Goal: Information Seeking & Learning: Learn about a topic

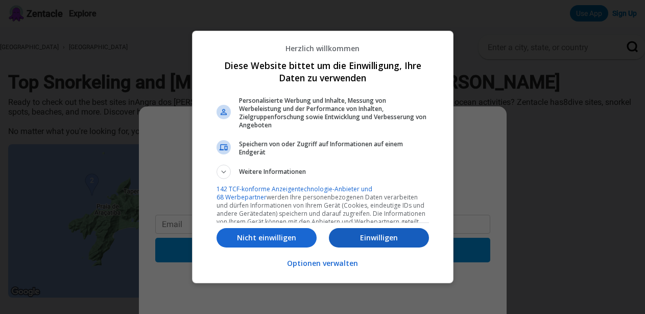
click at [386, 236] on p "Einwilligen" at bounding box center [379, 237] width 100 height 10
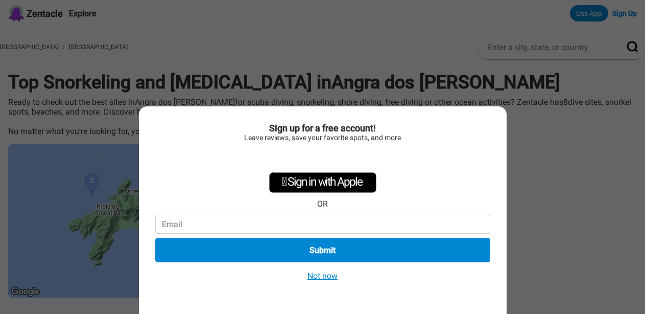
click at [327, 275] on button "Not now" at bounding box center [323, 275] width 36 height 11
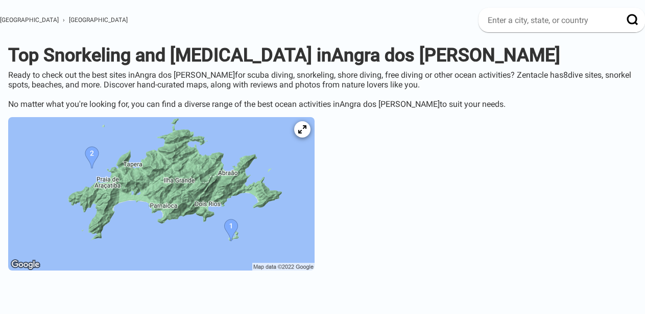
scroll to position [29, 0]
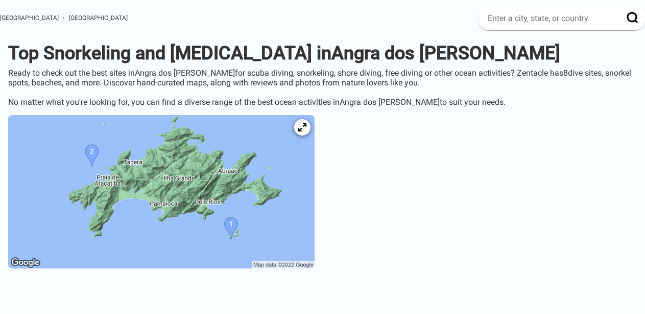
click at [263, 225] on img at bounding box center [161, 191] width 307 height 153
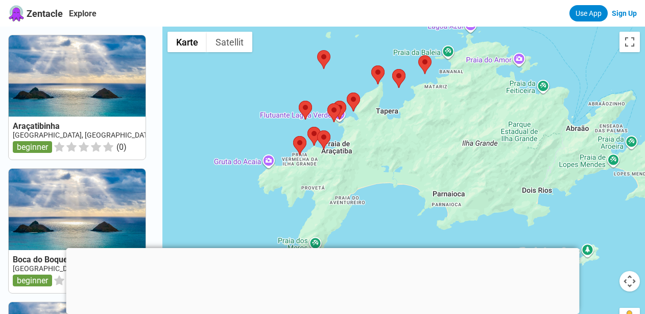
click at [325, 248] on div at bounding box center [323, 248] width 514 height 0
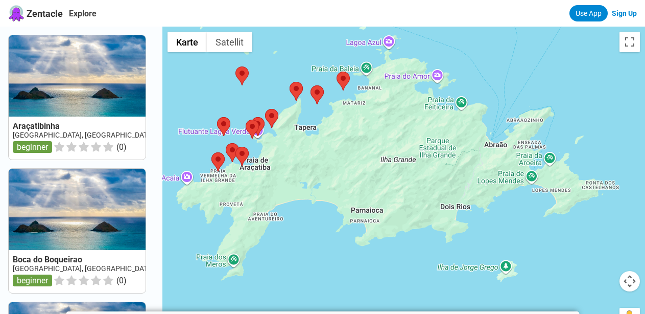
drag, startPoint x: 488, startPoint y: 163, endPoint x: 406, endPoint y: 179, distance: 84.4
click at [406, 179] on div at bounding box center [403, 184] width 483 height 314
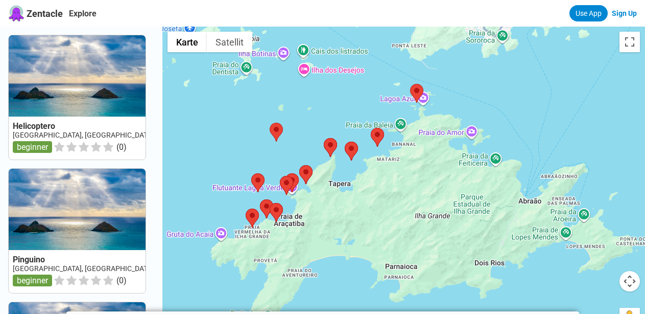
drag, startPoint x: 385, startPoint y: 112, endPoint x: 420, endPoint y: 168, distance: 65.2
click at [420, 168] on div at bounding box center [403, 184] width 483 height 314
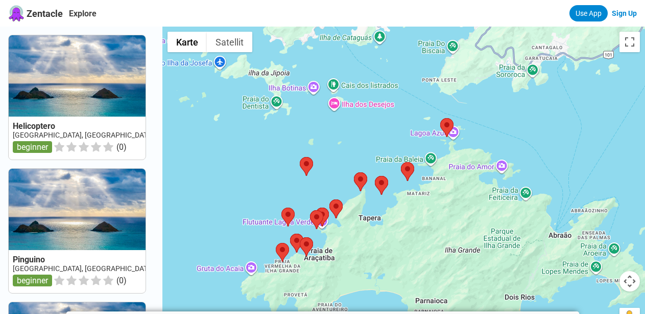
drag, startPoint x: 484, startPoint y: 105, endPoint x: 514, endPoint y: 122, distance: 34.1
click at [514, 122] on div at bounding box center [403, 184] width 483 height 314
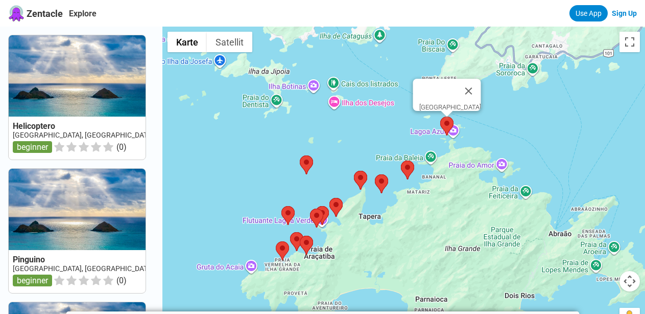
click at [440, 117] on area at bounding box center [440, 117] width 0 height 0
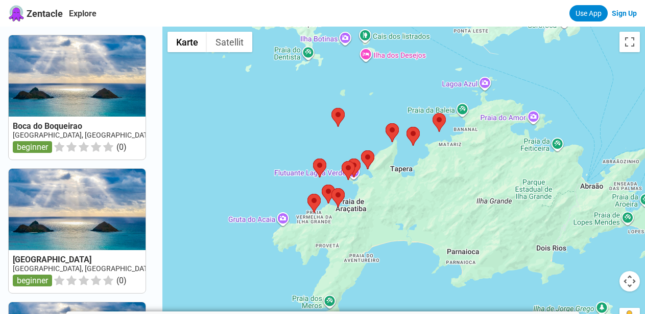
drag, startPoint x: 464, startPoint y: 152, endPoint x: 440, endPoint y: 180, distance: 37.0
click at [440, 180] on div at bounding box center [403, 184] width 483 height 314
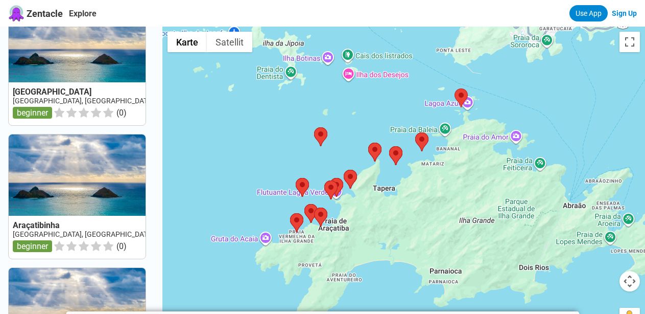
scroll to position [838, 0]
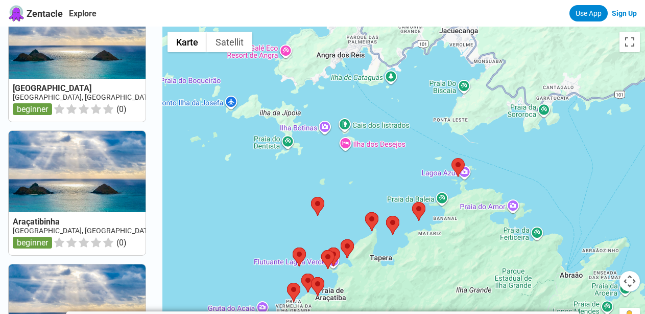
drag, startPoint x: 510, startPoint y: 84, endPoint x: 507, endPoint y: 155, distance: 71.6
click at [507, 155] on div at bounding box center [403, 184] width 483 height 314
